Goal: Transaction & Acquisition: Purchase product/service

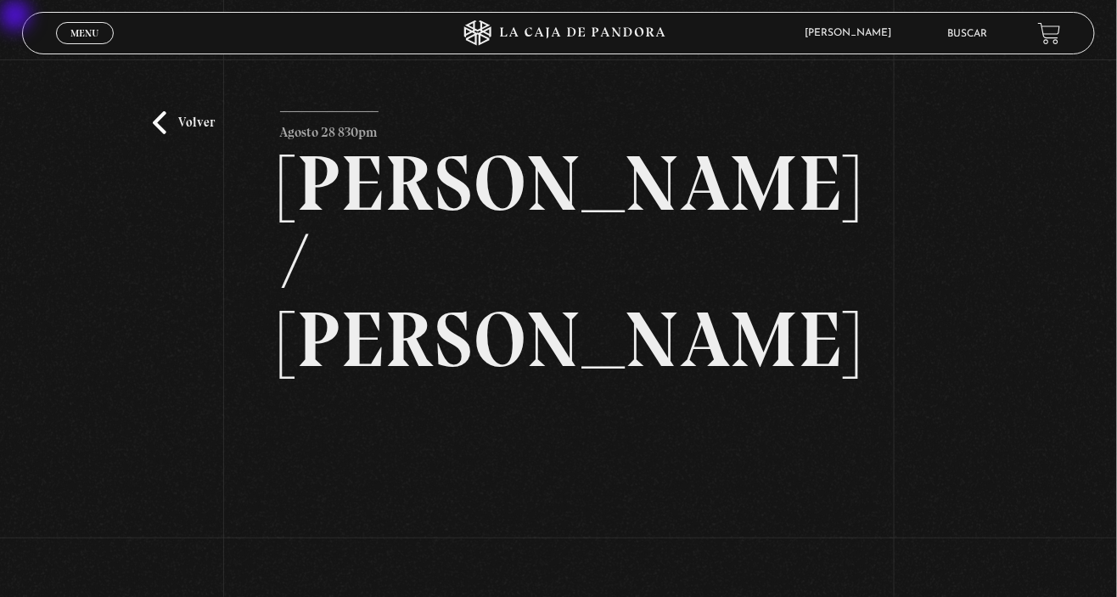
scroll to position [10, 0]
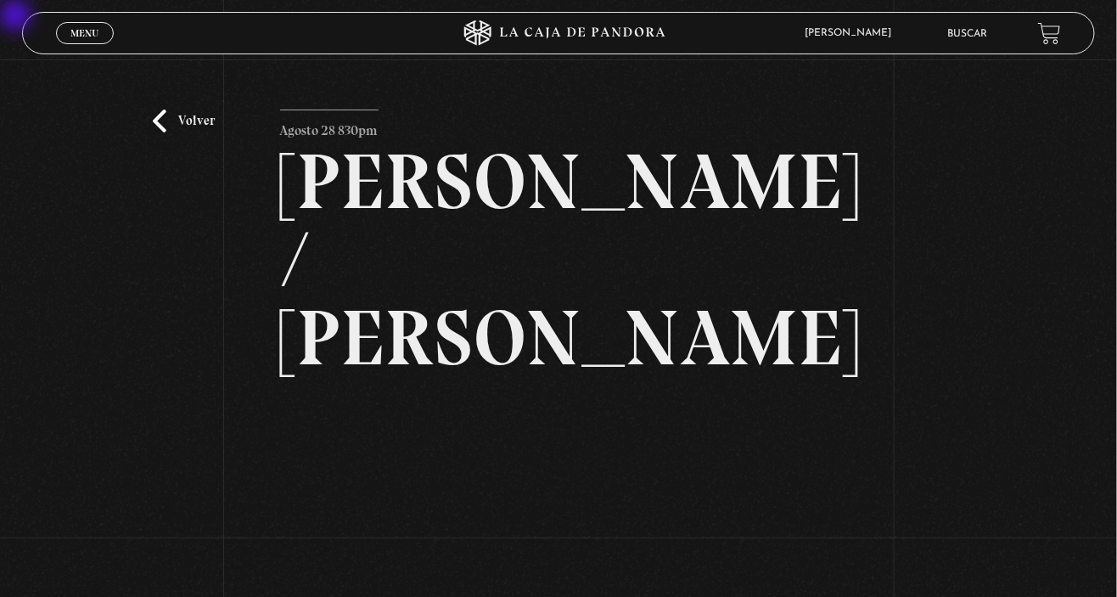
click at [174, 109] on div "Volver [DATE] 830pm [PERSON_NAME] / [GEOGRAPHIC_DATA]" at bounding box center [558, 399] width 1117 height 701
click at [159, 131] on link "Volver" at bounding box center [184, 120] width 63 height 23
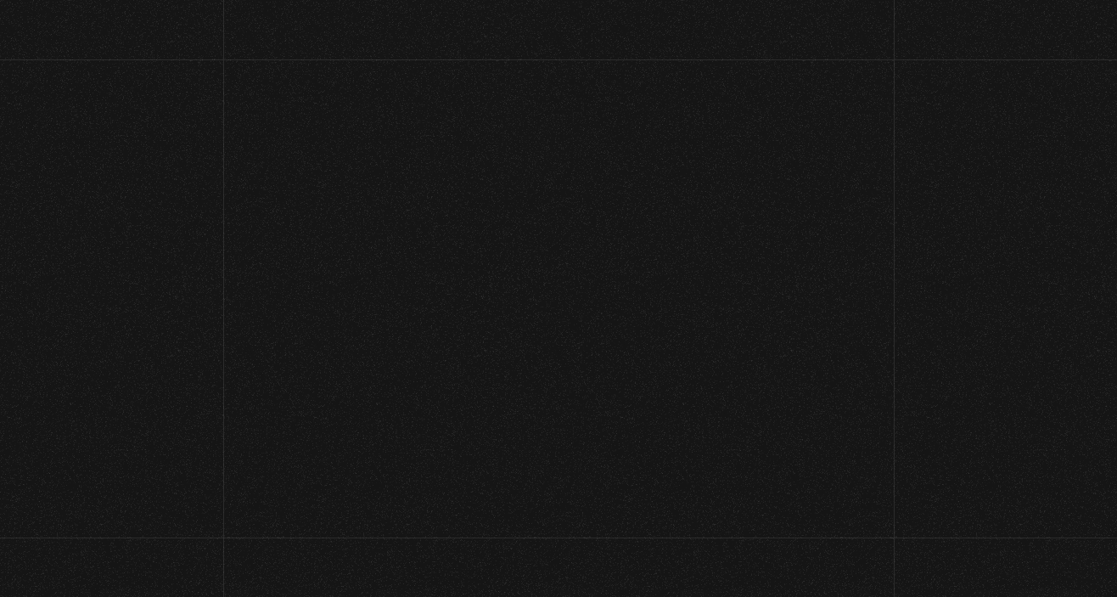
scroll to position [1, 0]
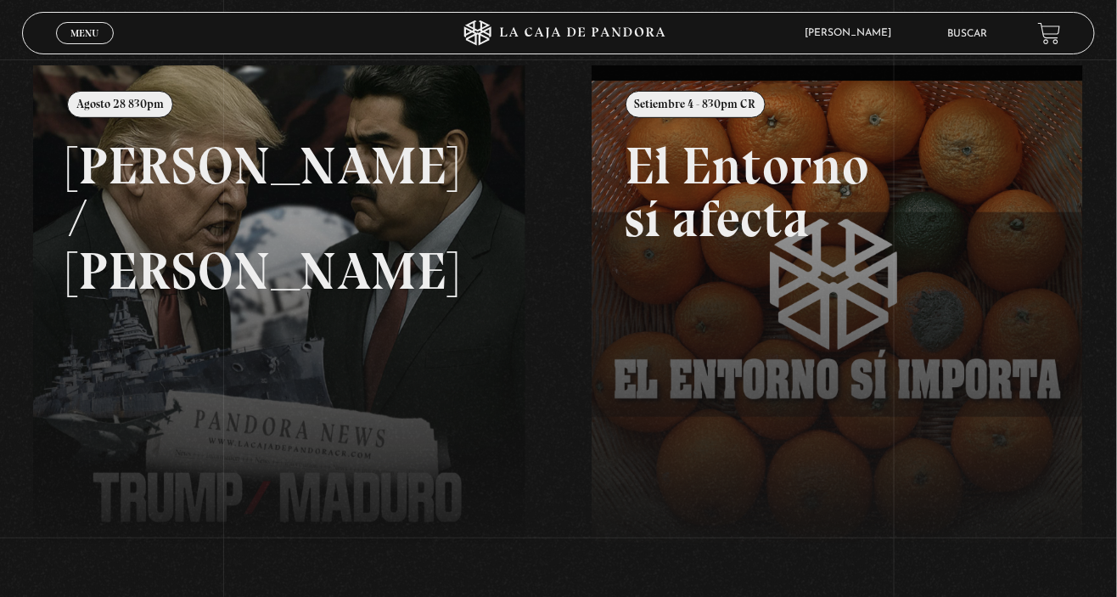
click at [379, 339] on link at bounding box center [591, 363] width 1117 height 597
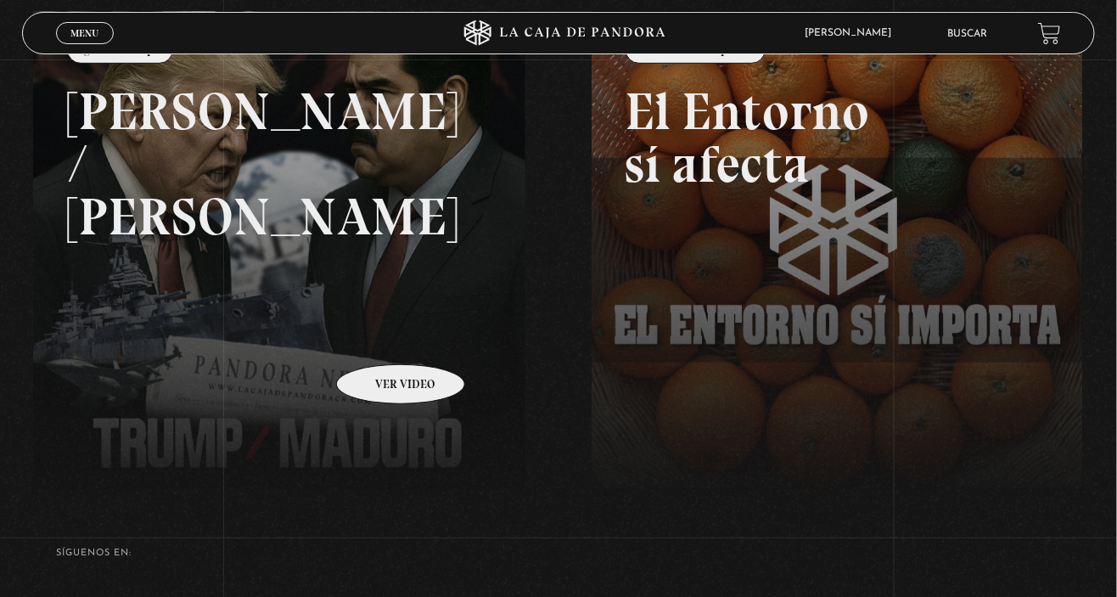
scroll to position [284, 0]
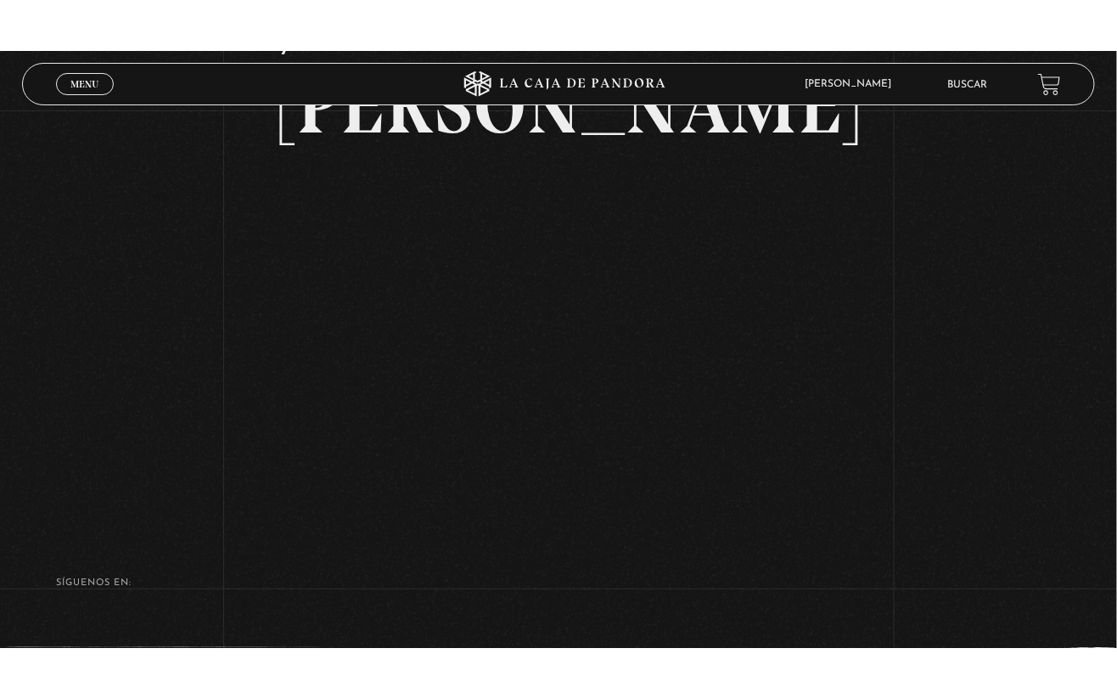
scroll to position [242, 0]
